Goal: Information Seeking & Learning: Learn about a topic

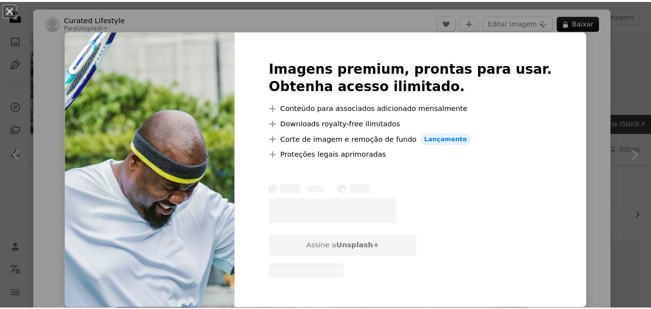
scroll to position [1002, 0]
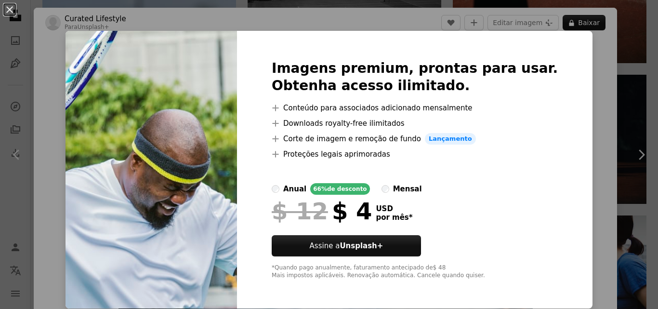
click at [614, 42] on div "An X shape Imagens premium, prontas para usar. Obtenha acesso ilimitado. A plus…" at bounding box center [329, 154] width 658 height 309
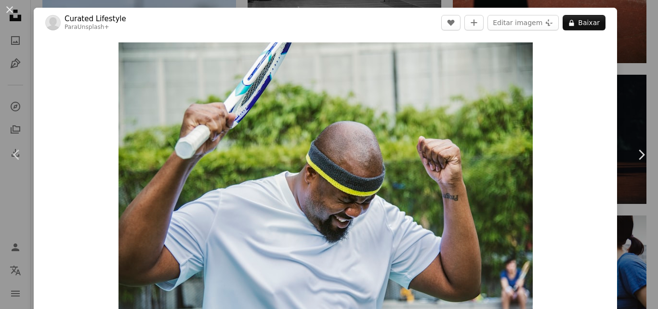
click at [627, 45] on div "An X shape Chevron left Chevron right Curated Lifestyle Para Unsplash+ A heart …" at bounding box center [329, 154] width 658 height 309
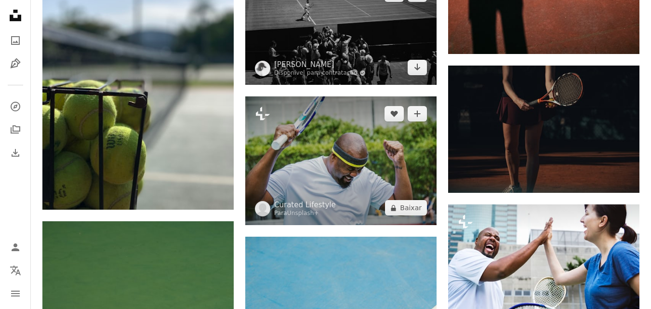
drag, startPoint x: 250, startPoint y: 108, endPoint x: 250, endPoint y: 63, distance: 45.3
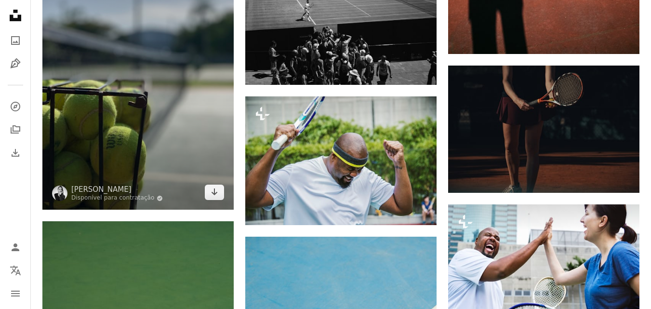
click at [215, 90] on img at bounding box center [137, 82] width 191 height 255
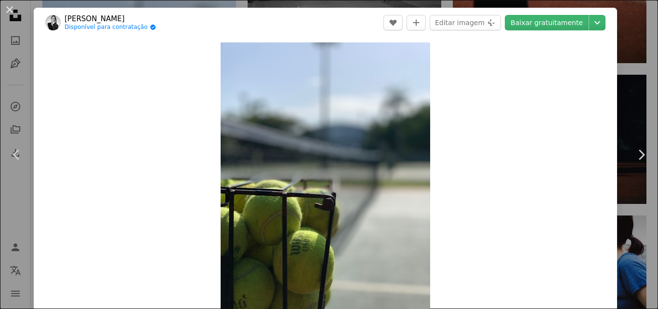
click at [609, 58] on div "Zoom in" at bounding box center [325, 182] width 583 height 289
click at [639, 60] on div "An X shape Chevron left Chevron right [PERSON_NAME] Disponível para contratação…" at bounding box center [329, 154] width 658 height 309
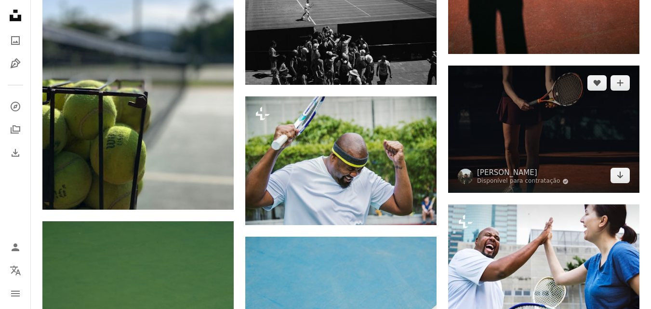
drag, startPoint x: 449, startPoint y: 171, endPoint x: 443, endPoint y: 171, distance: 6.3
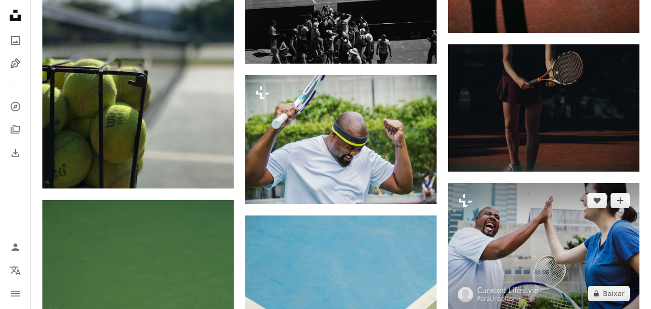
drag, startPoint x: 443, startPoint y: 171, endPoint x: 462, endPoint y: 218, distance: 50.5
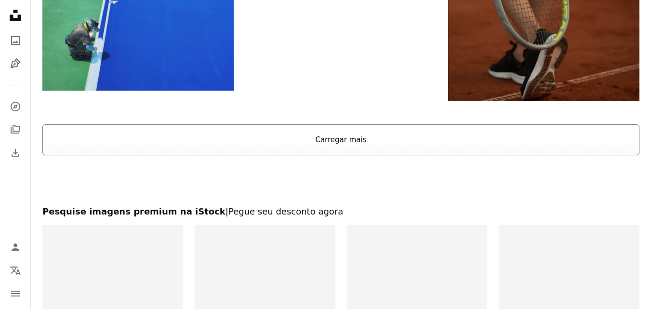
scroll to position [1673, 0]
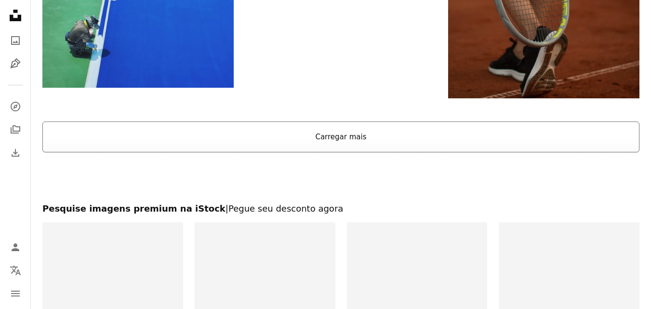
drag, startPoint x: 444, startPoint y: 165, endPoint x: 445, endPoint y: 138, distance: 27.5
click at [445, 138] on button "Carregar mais" at bounding box center [340, 136] width 597 height 31
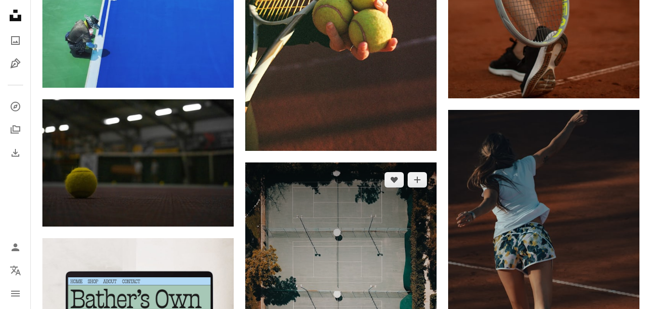
drag, startPoint x: 247, startPoint y: 166, endPoint x: 246, endPoint y: 151, distance: 14.9
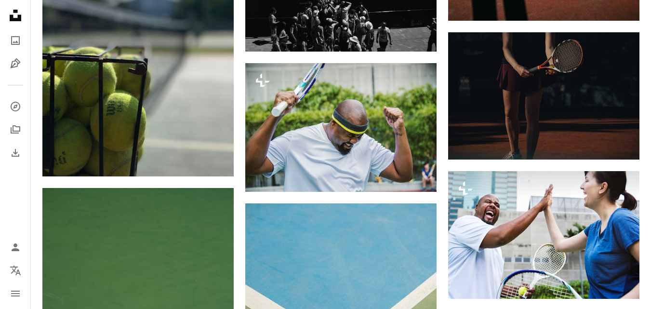
scroll to position [0, 0]
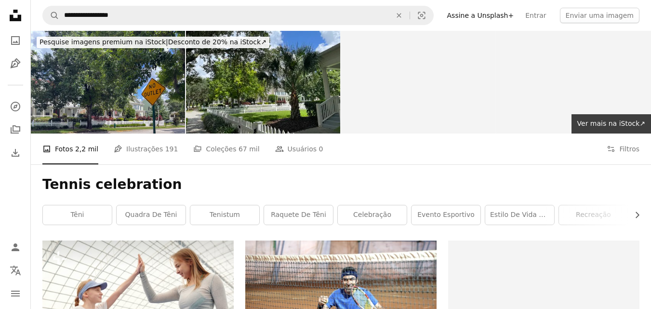
drag, startPoint x: 244, startPoint y: 185, endPoint x: 242, endPoint y: -42, distance: 227.3
drag, startPoint x: 343, startPoint y: 158, endPoint x: 338, endPoint y: 185, distance: 28.0
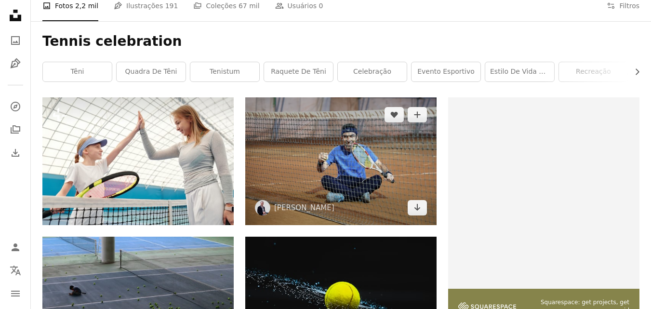
drag, startPoint x: 407, startPoint y: 167, endPoint x: 402, endPoint y: 184, distance: 18.1
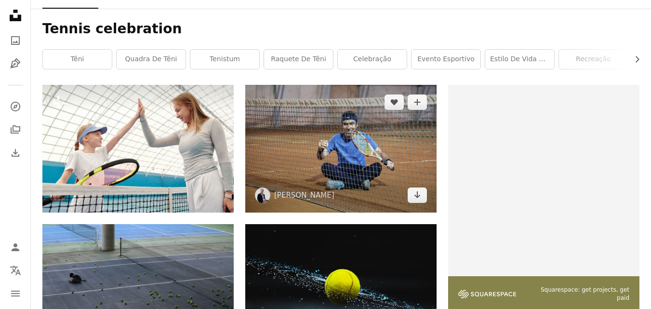
drag, startPoint x: 434, startPoint y: 98, endPoint x: 441, endPoint y: 129, distance: 32.0
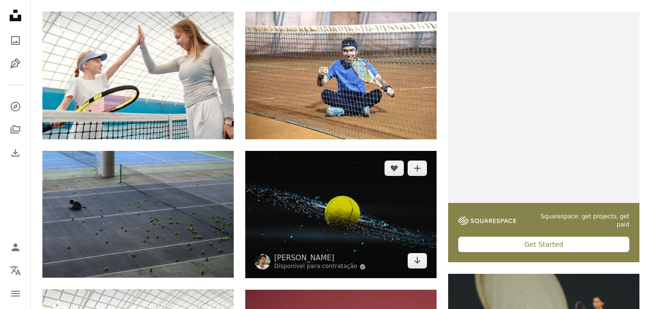
drag, startPoint x: 439, startPoint y: 138, endPoint x: 433, endPoint y: 148, distance: 11.4
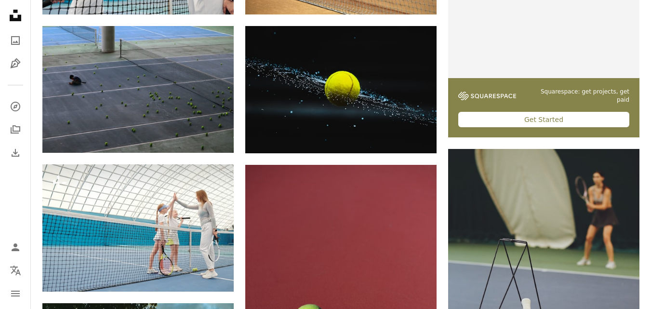
scroll to position [341, 0]
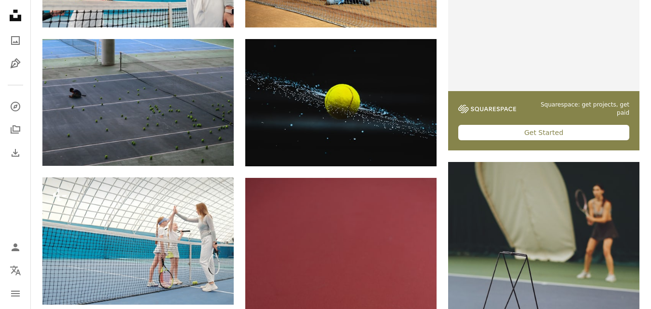
drag, startPoint x: 240, startPoint y: 146, endPoint x: 239, endPoint y: 114, distance: 32.3
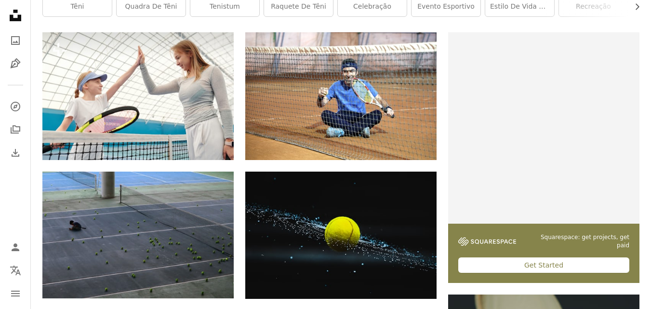
drag, startPoint x: 239, startPoint y: 142, endPoint x: 240, endPoint y: 99, distance: 42.4
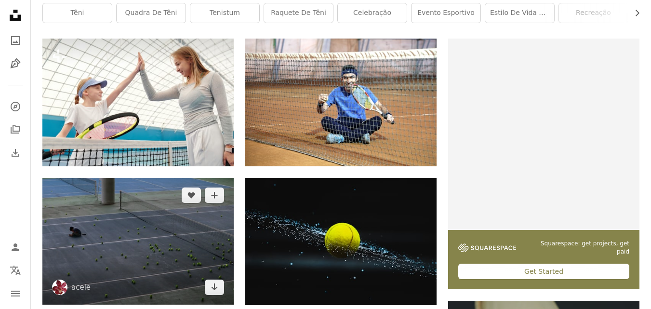
click at [192, 222] on img at bounding box center [137, 241] width 191 height 127
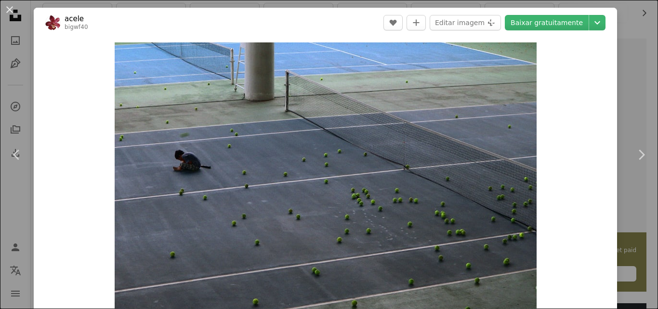
click at [639, 81] on div "An X shape Chevron left Chevron right acele bigwf40 A heart A plus sign Editar …" at bounding box center [329, 154] width 658 height 309
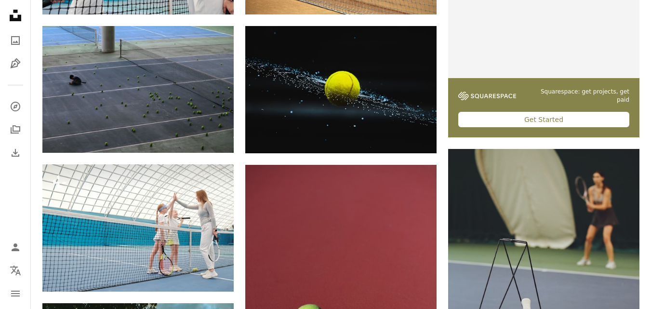
drag, startPoint x: 236, startPoint y: 150, endPoint x: 235, endPoint y: 199, distance: 49.2
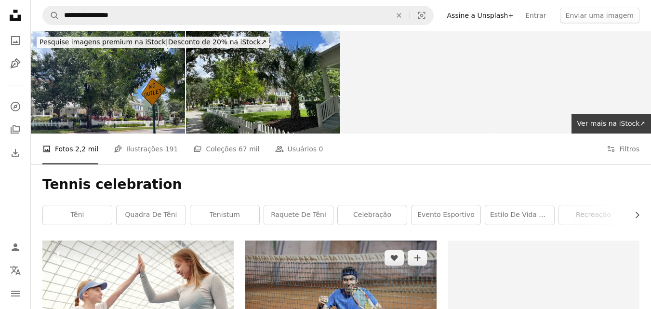
drag, startPoint x: 241, startPoint y: 184, endPoint x: 255, endPoint y: 99, distance: 86.9
